Goal: Find specific page/section: Find specific page/section

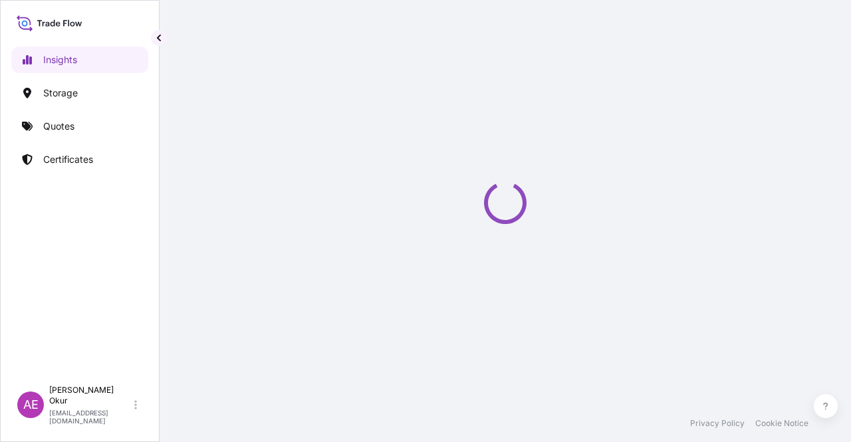
select select "2025"
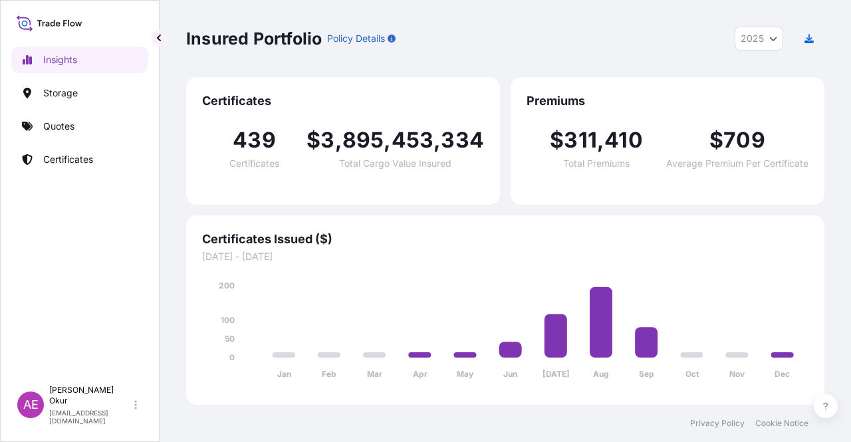
click at [74, 124] on link "Quotes" at bounding box center [79, 126] width 137 height 27
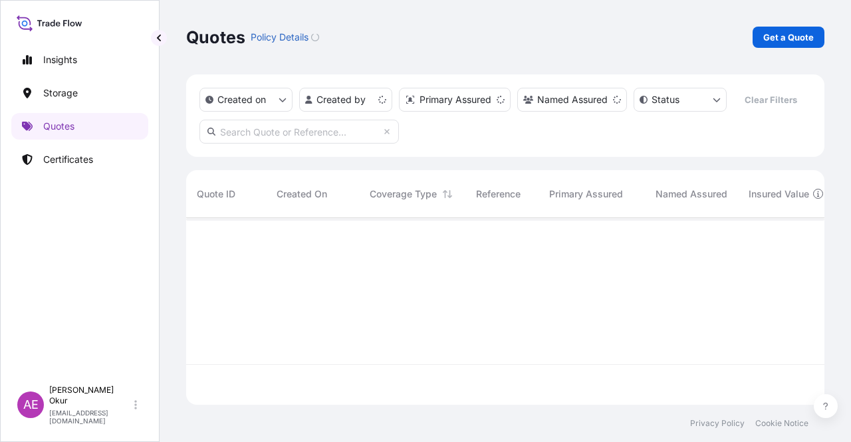
scroll to position [184, 627]
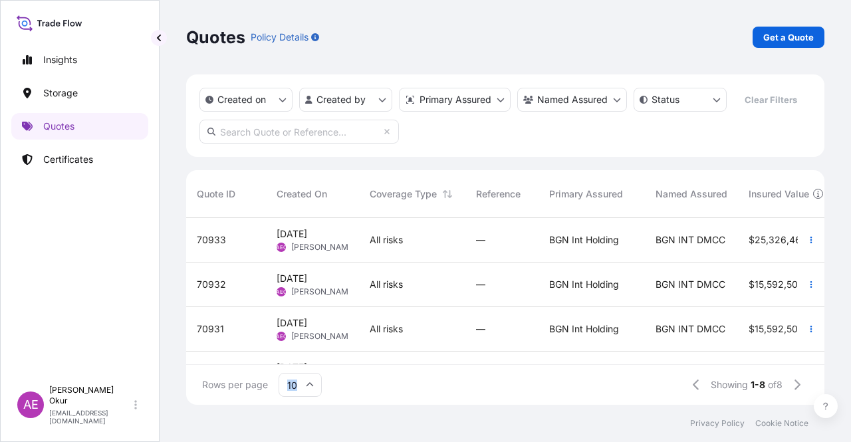
drag, startPoint x: 435, startPoint y: 365, endPoint x: 629, endPoint y: 374, distance: 194.3
click at [629, 374] on div "Rows per page 10 Showing 1-8 of 8" at bounding box center [505, 385] width 638 height 40
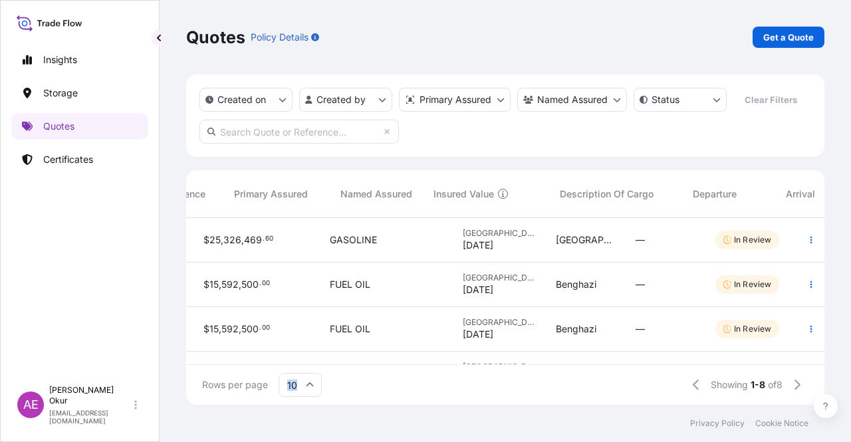
scroll to position [0, 0]
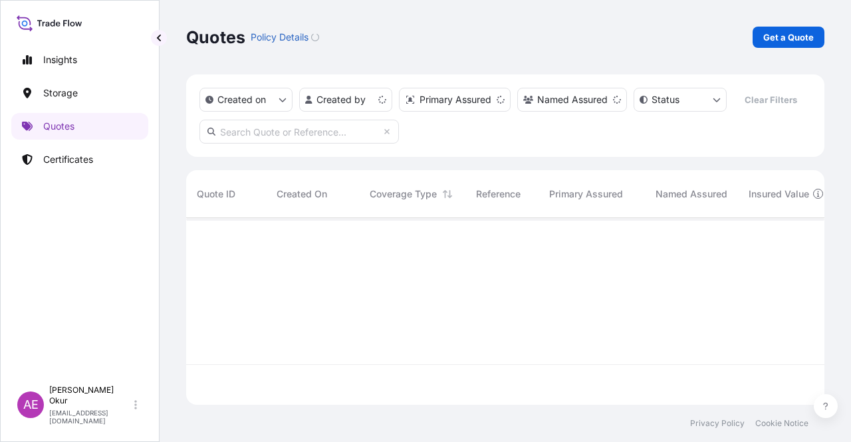
scroll to position [184, 627]
